Goal: Find specific page/section: Find specific page/section

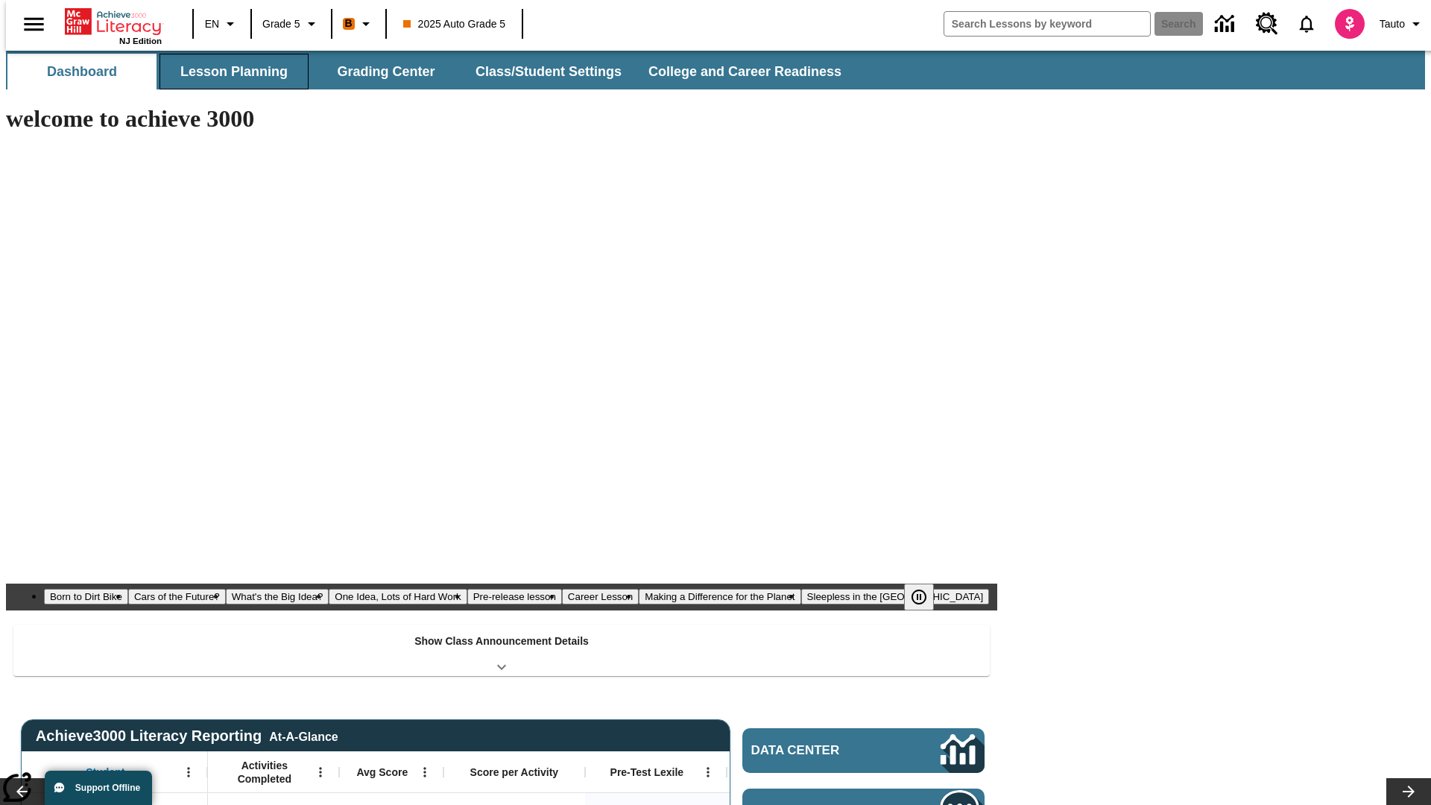
click at [228, 72] on button "Lesson Planning" at bounding box center [233, 72] width 149 height 36
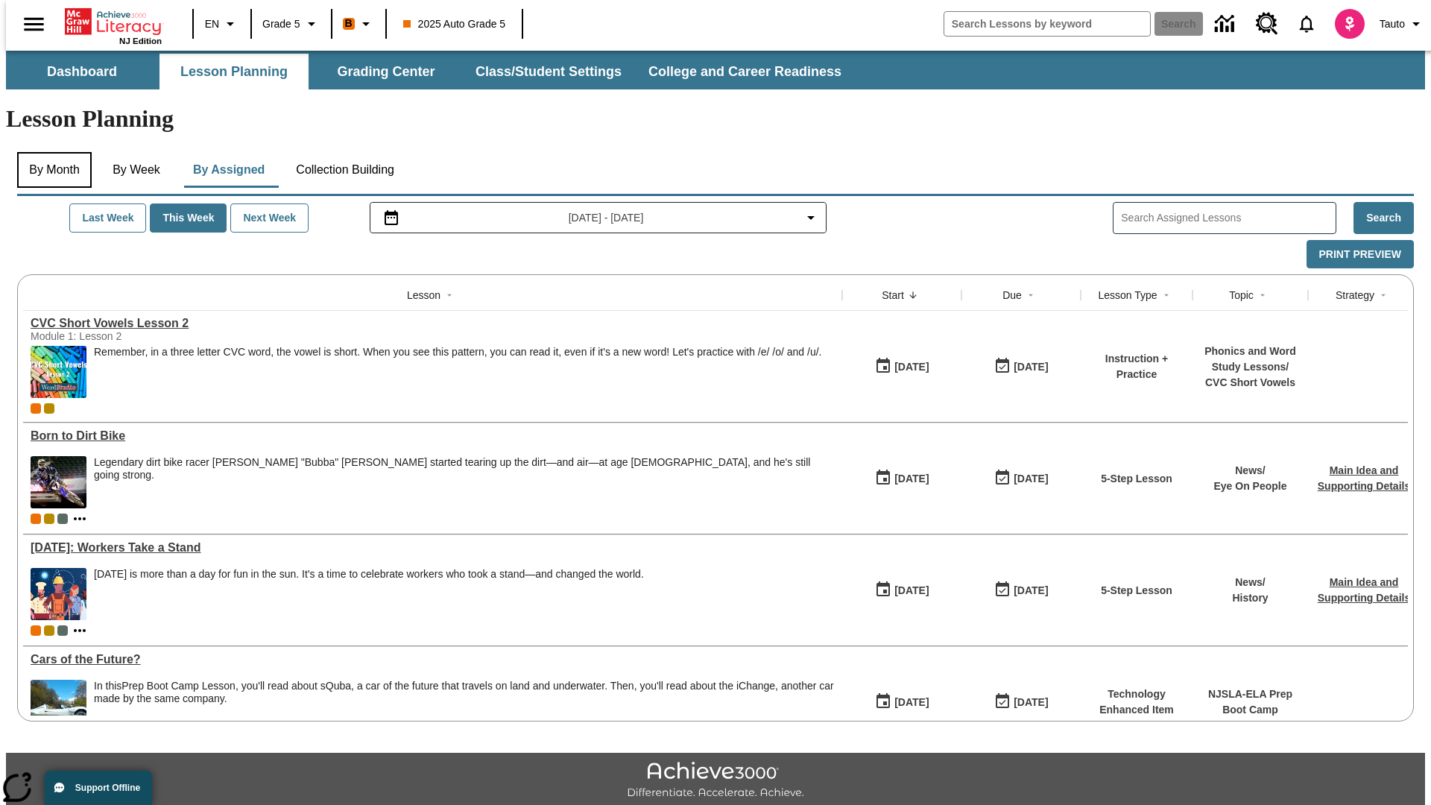
click at [50, 152] on button "By Month" at bounding box center [54, 170] width 75 height 36
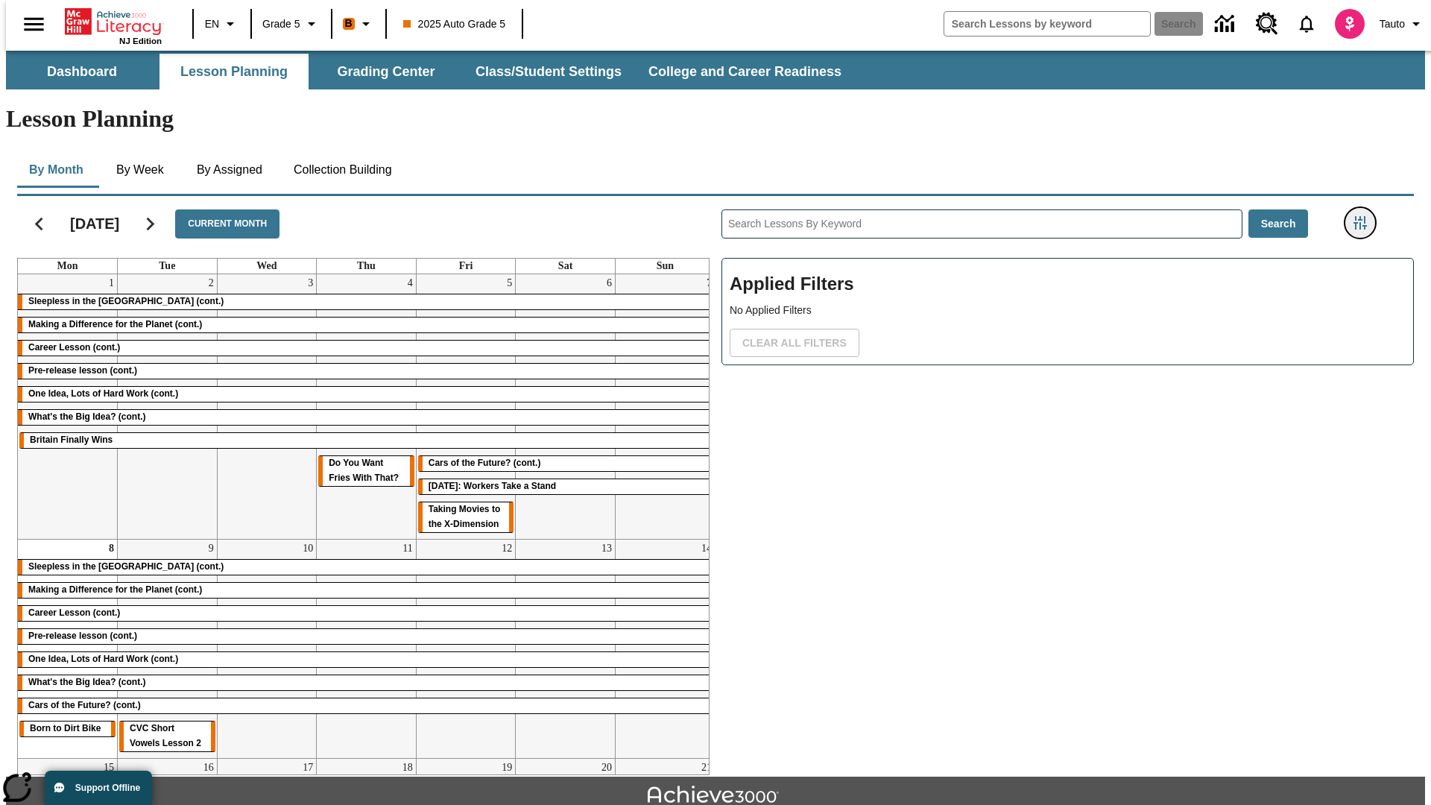
click at [1364, 216] on icon "Filters Side menu" at bounding box center [1359, 222] width 13 height 13
